Goal: Task Accomplishment & Management: Manage account settings

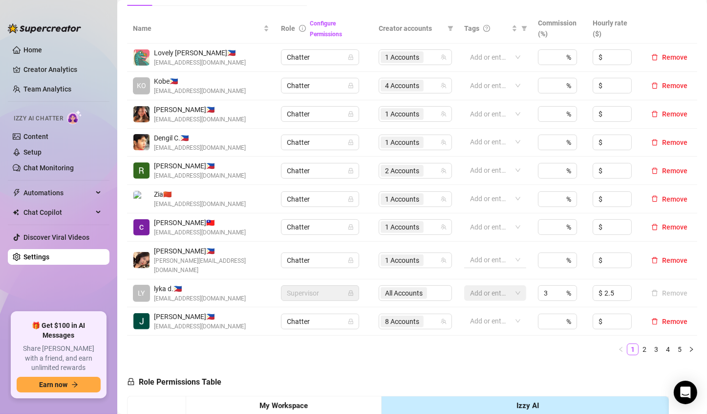
scroll to position [196, 0]
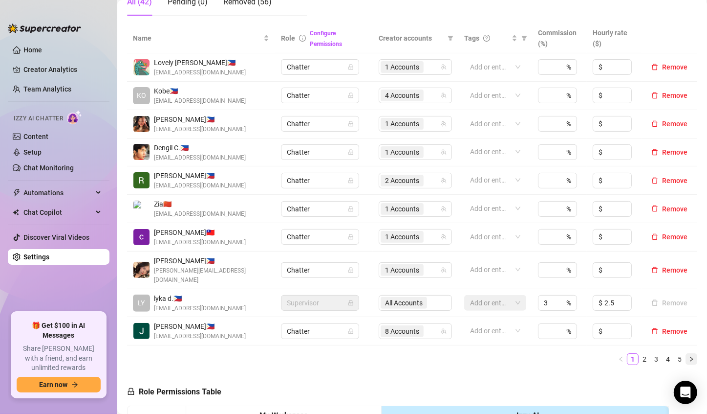
click at [689, 356] on icon "right" at bounding box center [692, 359] width 6 height 6
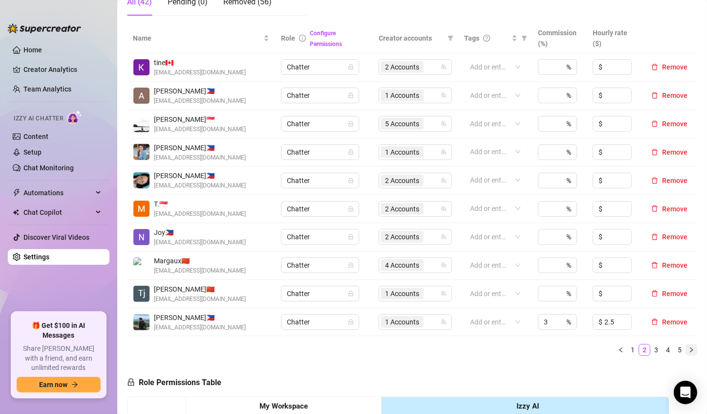
click at [686, 352] on button "button" at bounding box center [692, 350] width 12 height 12
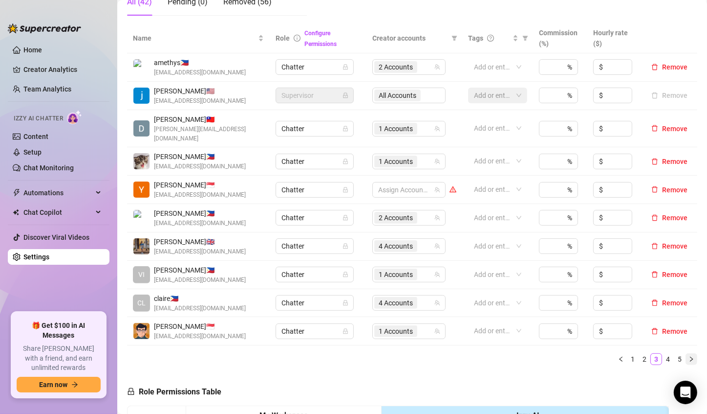
click at [689, 356] on icon "right" at bounding box center [692, 359] width 6 height 6
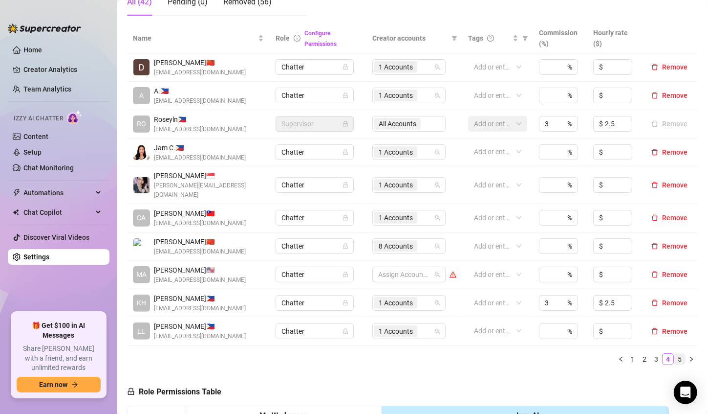
click at [677, 353] on link "5" at bounding box center [680, 358] width 11 height 11
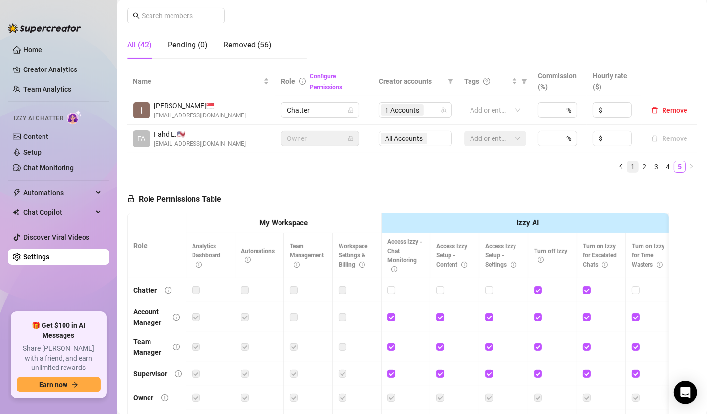
scroll to position [147, 0]
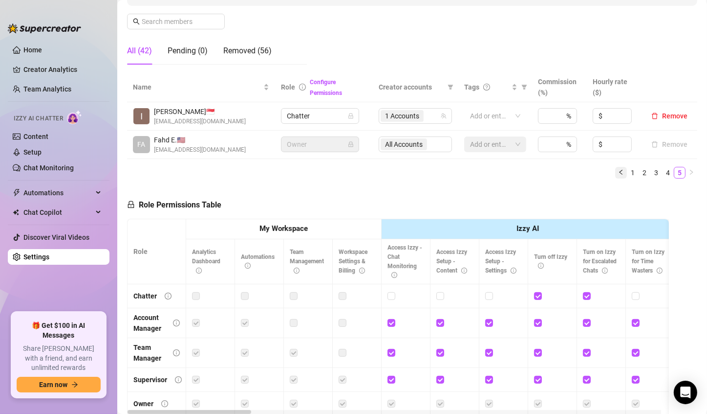
click at [618, 170] on icon "left" at bounding box center [621, 172] width 6 height 6
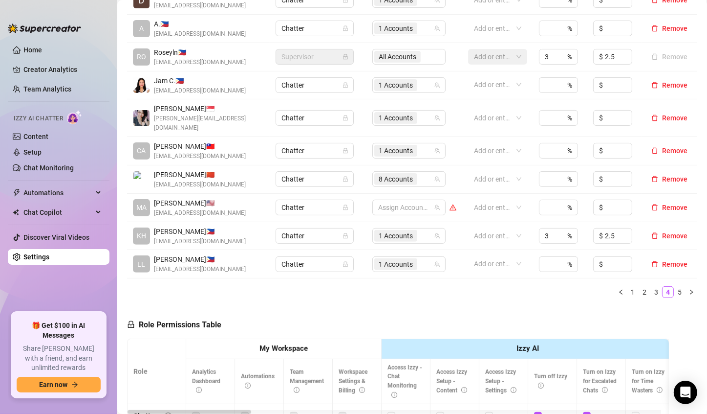
scroll to position [293, 0]
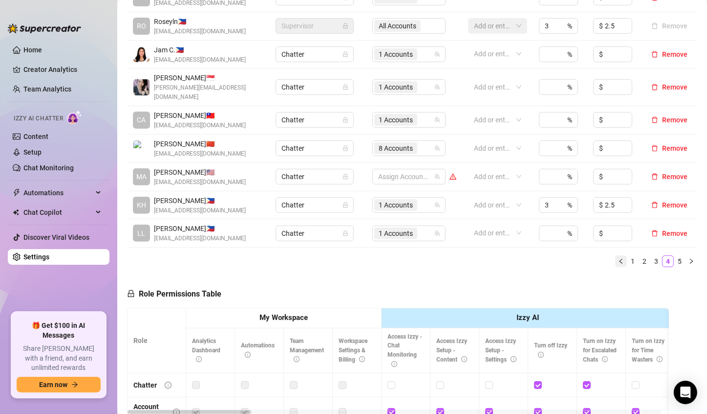
click at [618, 258] on icon "left" at bounding box center [621, 261] width 6 height 6
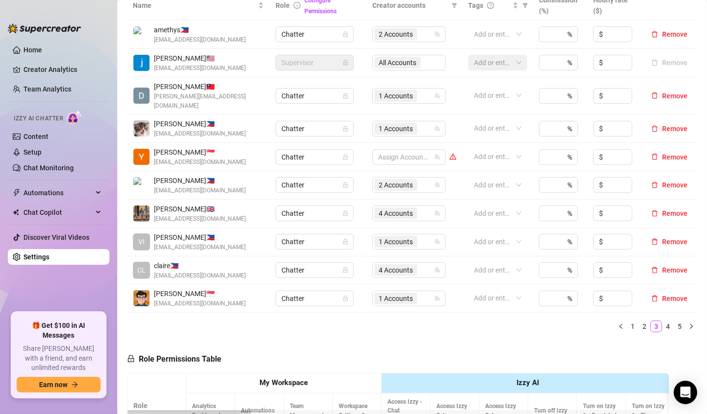
scroll to position [244, 0]
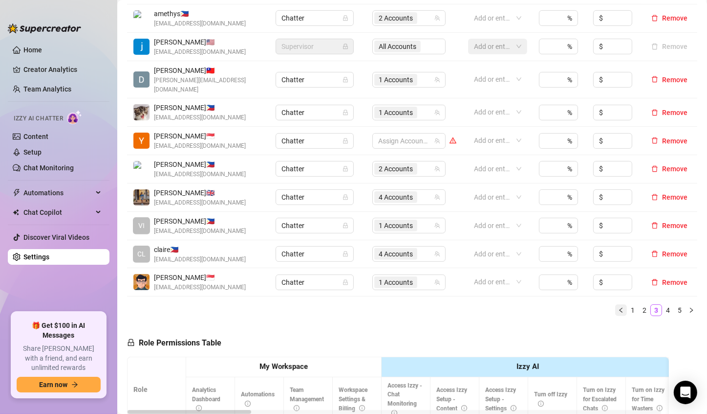
click at [618, 307] on icon "left" at bounding box center [621, 310] width 6 height 6
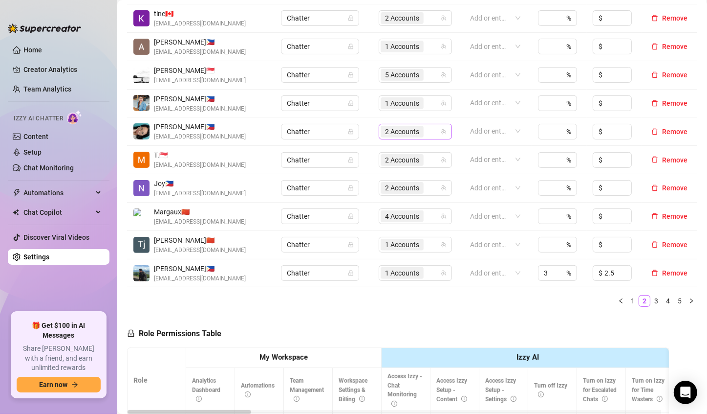
click at [390, 131] on span "2 Accounts" at bounding box center [402, 131] width 34 height 11
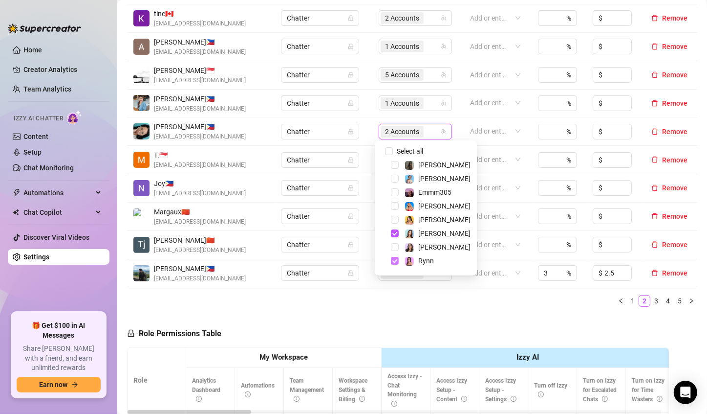
click at [397, 262] on span "Select tree node" at bounding box center [395, 261] width 8 height 8
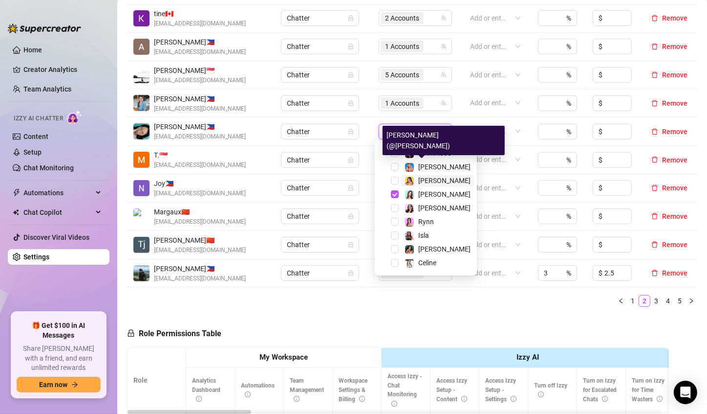
scroll to position [0, 0]
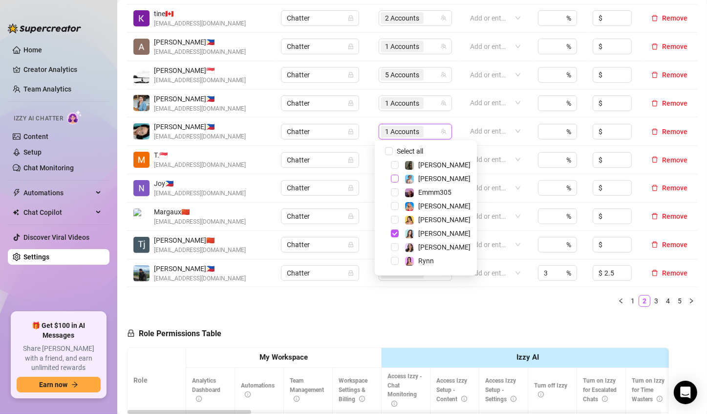
click at [393, 180] on span "Select tree node" at bounding box center [395, 179] width 8 height 8
click at [414, 299] on ul "1 2 3 4 5" at bounding box center [412, 301] width 571 height 12
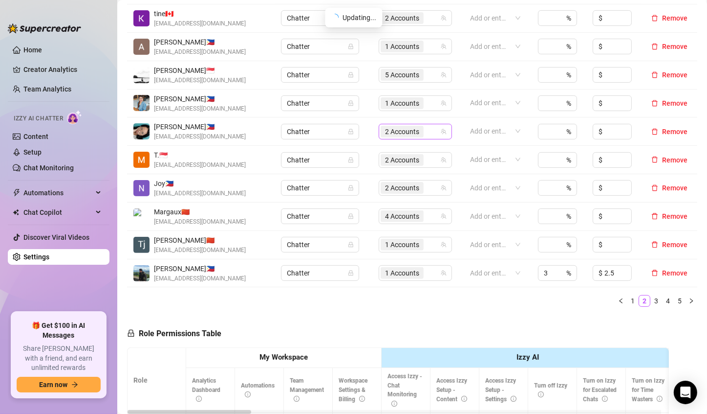
click at [389, 132] on span "2 Accounts" at bounding box center [402, 131] width 34 height 11
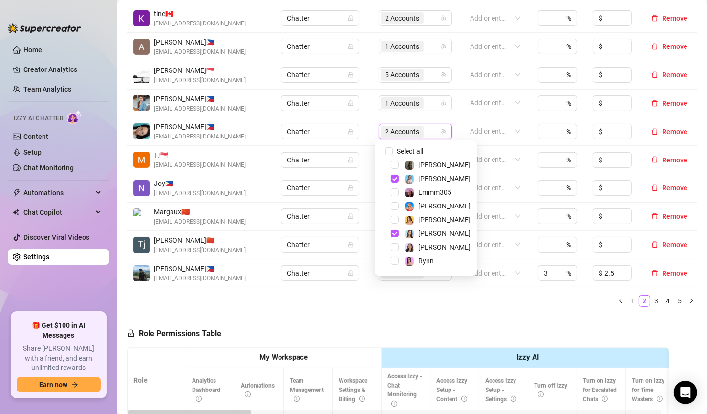
click at [447, 312] on div "Name Role Configure Permissions Creator accounts Tags Commission (%) Hourly rat…" at bounding box center [412, 145] width 571 height 340
